Goal: Information Seeking & Learning: Learn about a topic

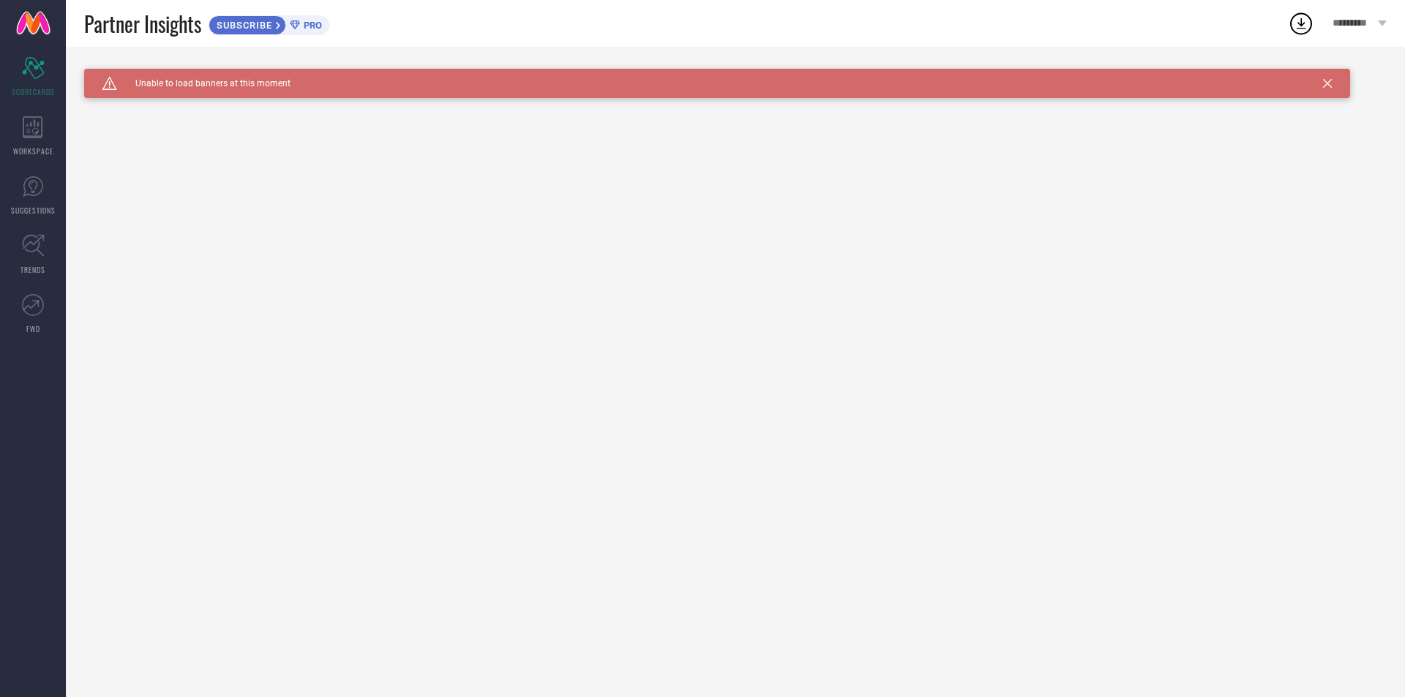
click at [309, 23] on span "PRO" at bounding box center [311, 25] width 22 height 11
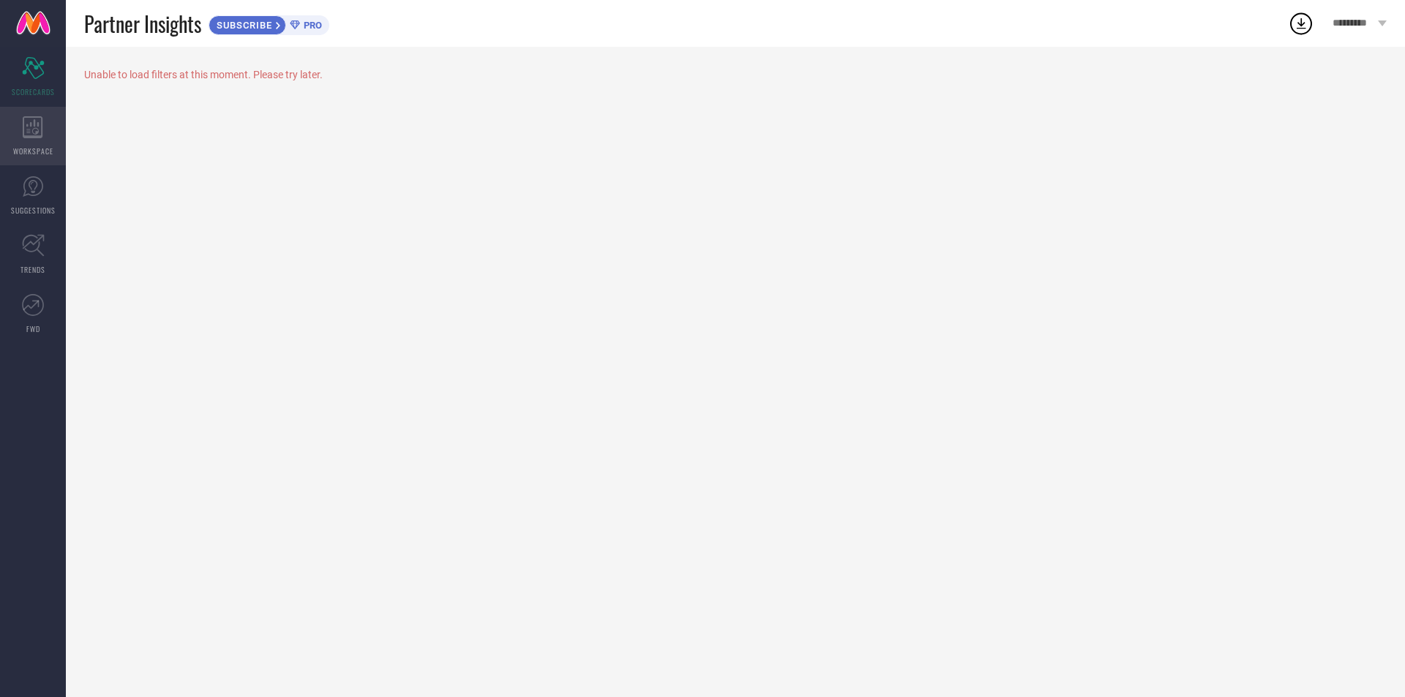
click at [37, 141] on div "WORKSPACE" at bounding box center [33, 136] width 66 height 59
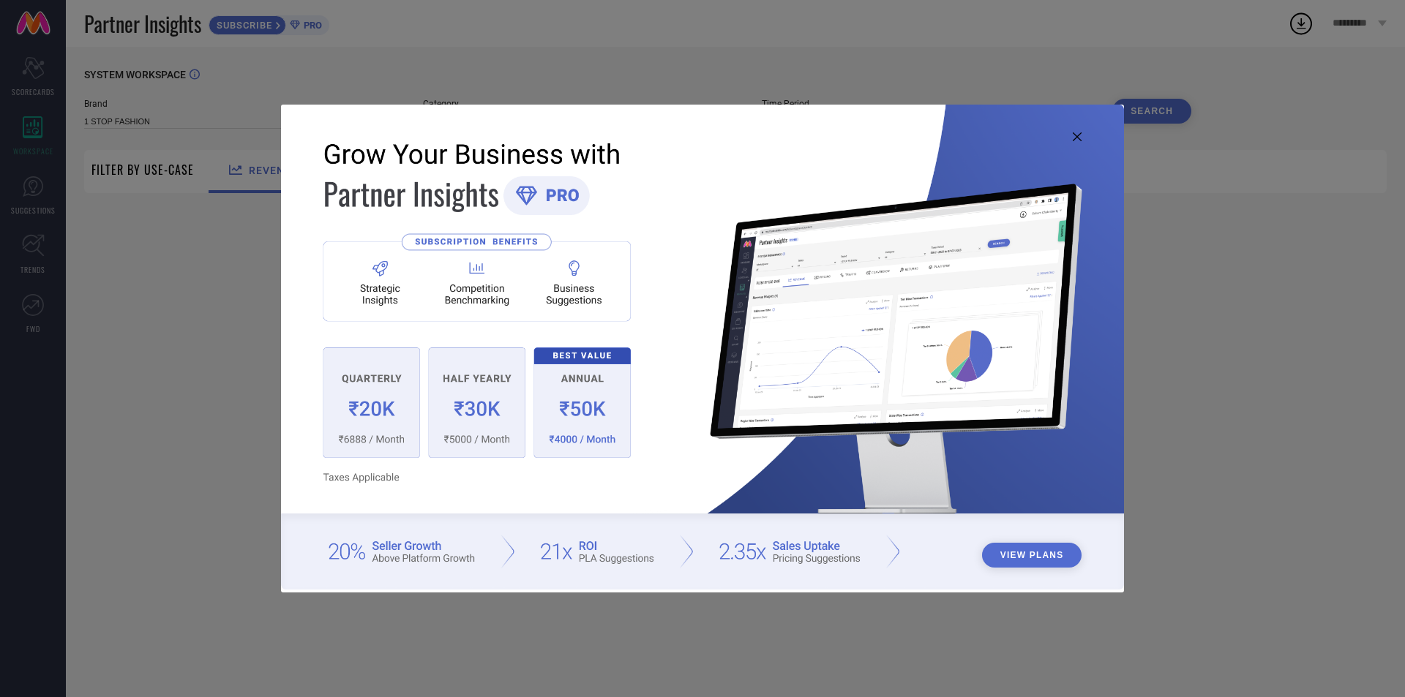
type input "1 STOP FASHION"
type input "All"
click at [509, 307] on img at bounding box center [702, 347] width 843 height 484
click at [1073, 135] on icon at bounding box center [1077, 136] width 9 height 9
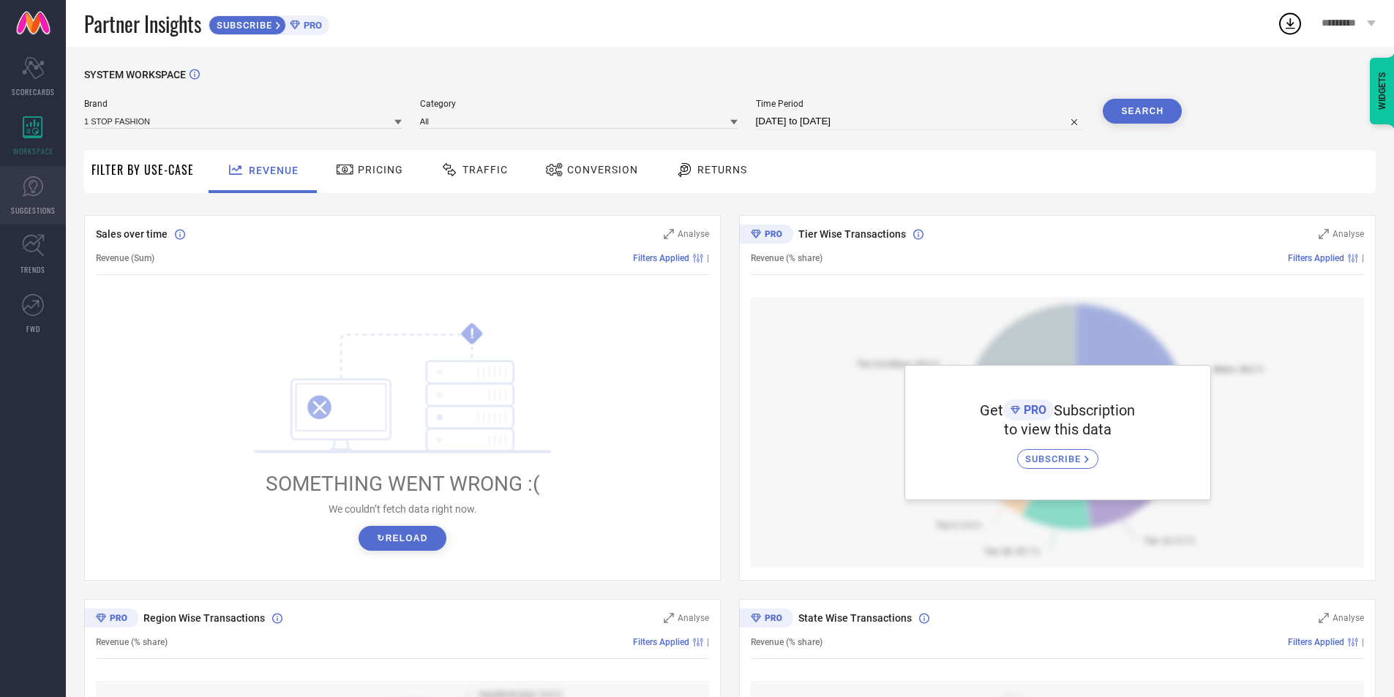
click at [40, 195] on icon at bounding box center [33, 187] width 22 height 22
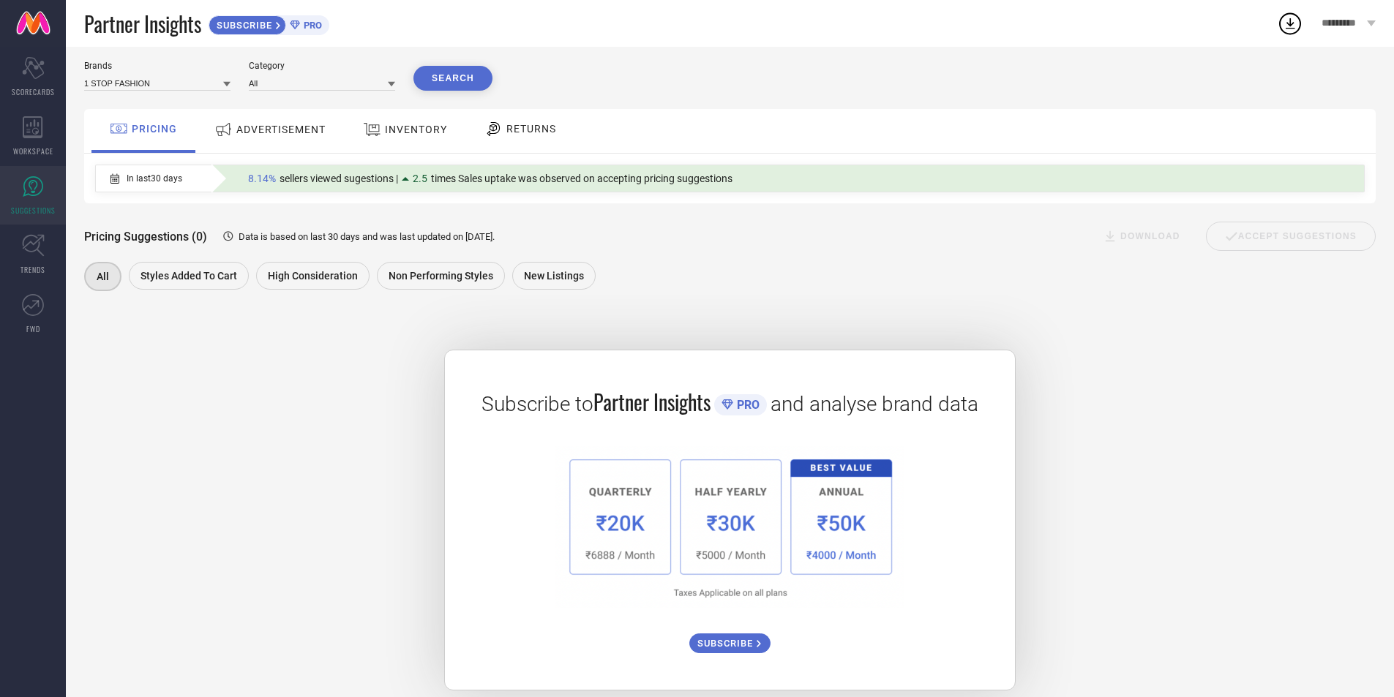
scroll to position [57, 0]
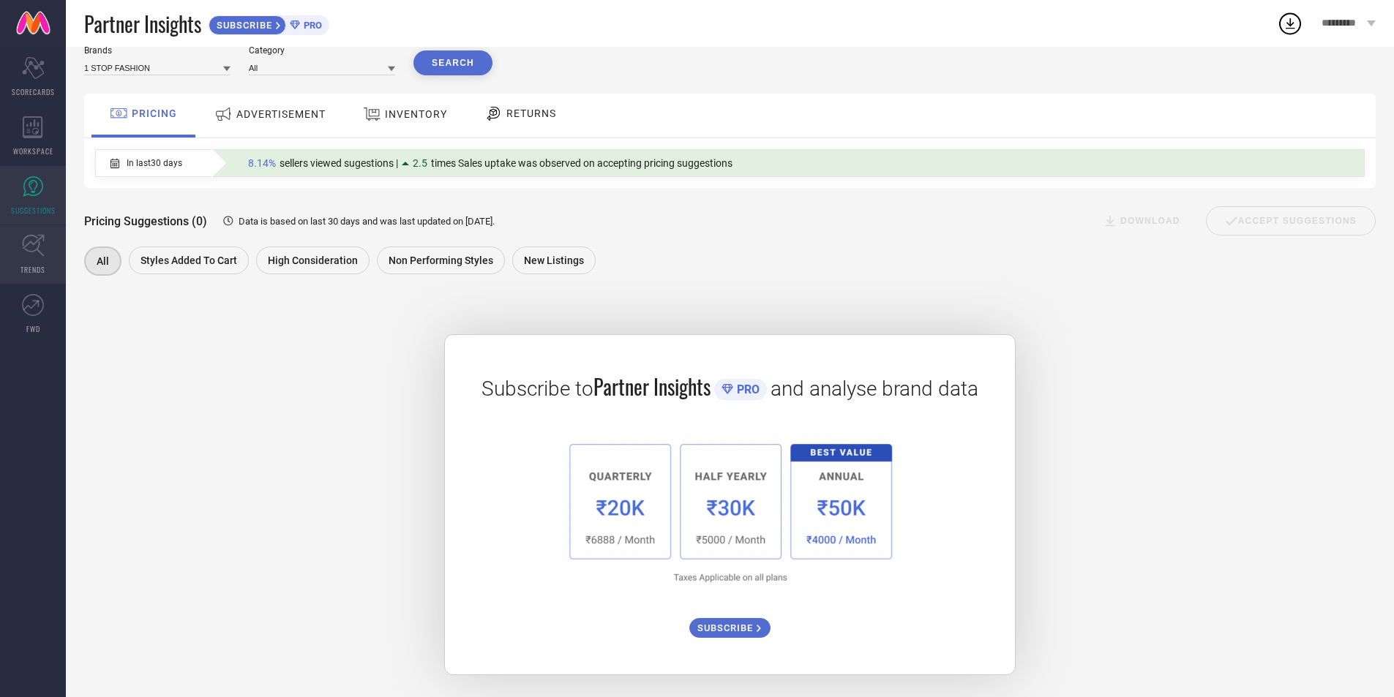
click at [32, 254] on icon at bounding box center [33, 245] width 23 height 23
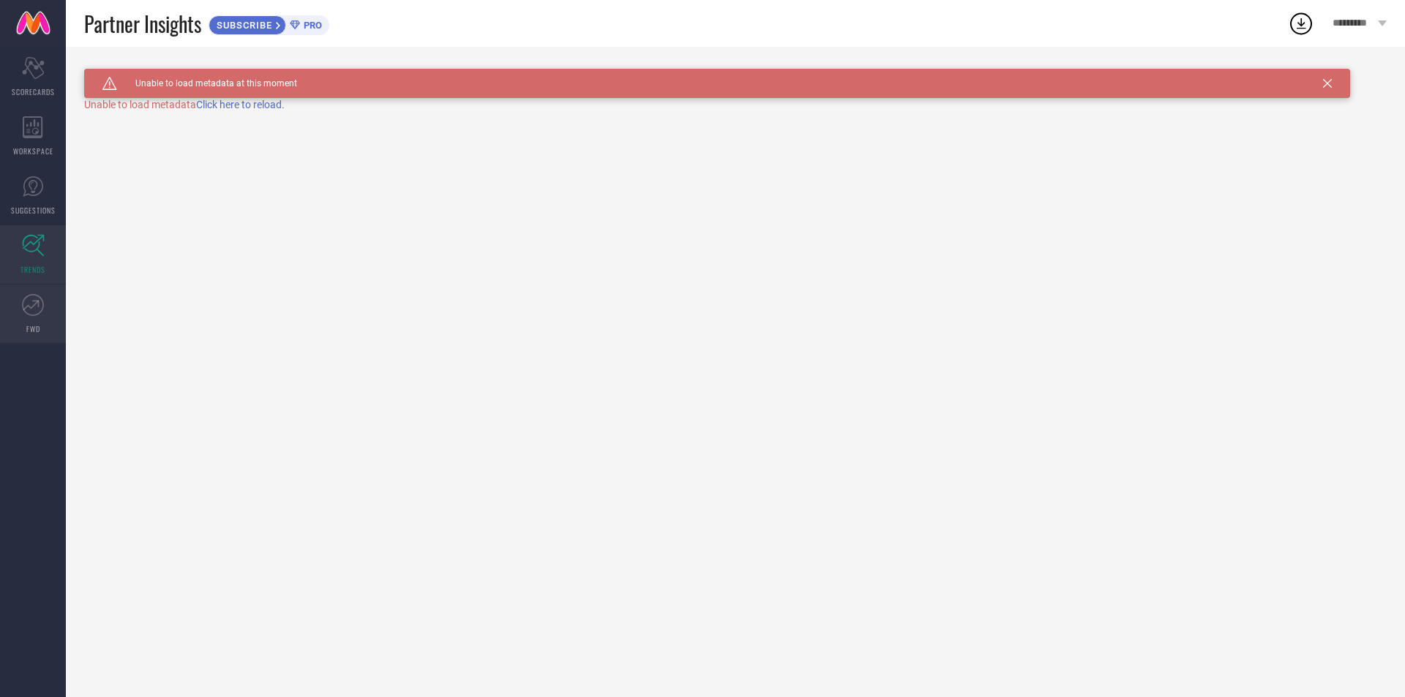
click at [35, 316] on link "FWD" at bounding box center [33, 314] width 66 height 59
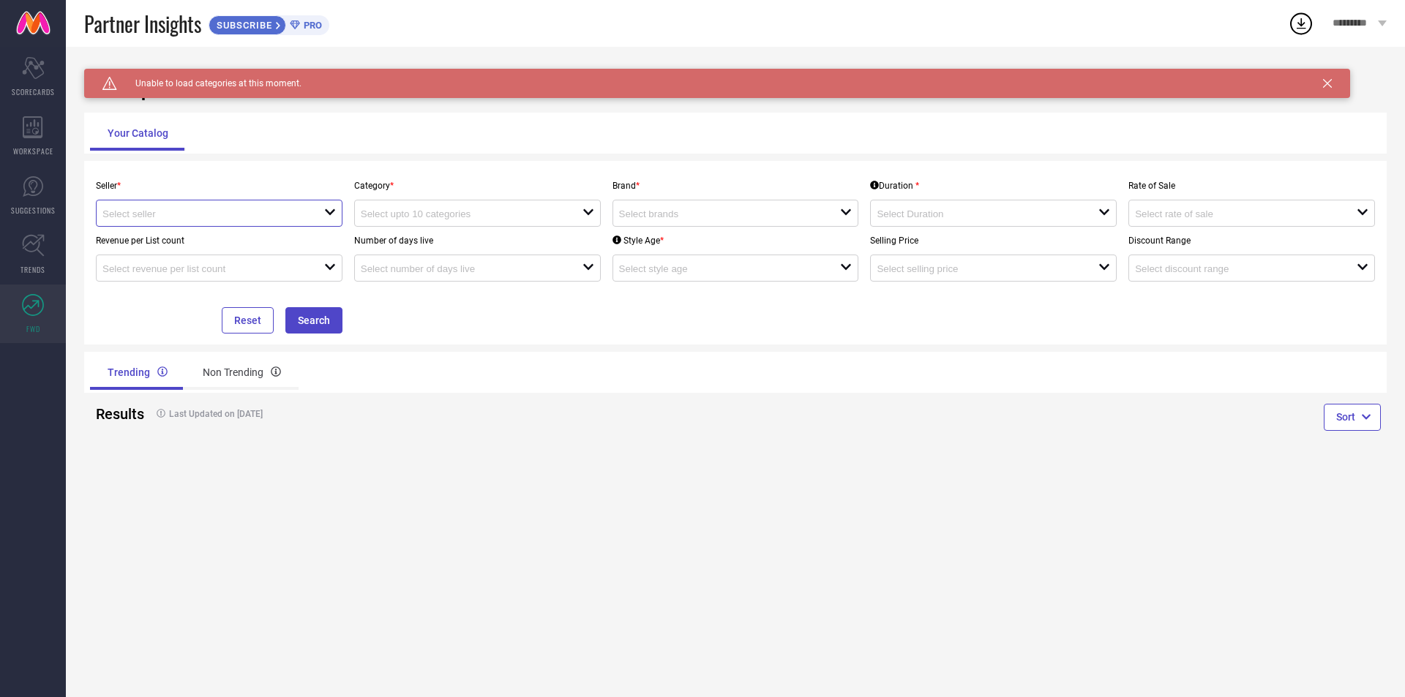
click at [192, 220] on input at bounding box center [202, 214] width 200 height 11
click at [191, 245] on li "Myntra ( MINT_1 )" at bounding box center [219, 241] width 245 height 26
type input "Myntra ( MINT_1 )"
click at [449, 209] on input at bounding box center [461, 214] width 200 height 11
click at [437, 162] on div "Seller * Myntra ( MINT_1 ) Category * close Brand * open Duration * open Rate o…" at bounding box center [735, 253] width 1303 height 184
